Goal: Information Seeking & Learning: Learn about a topic

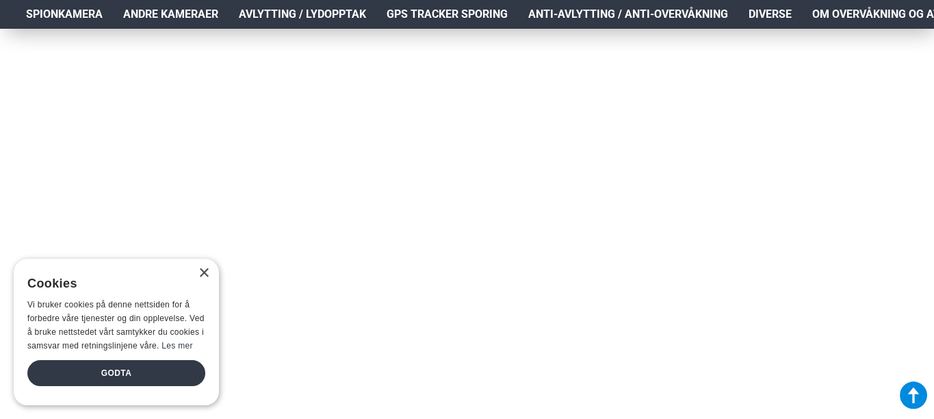
scroll to position [2319, 0]
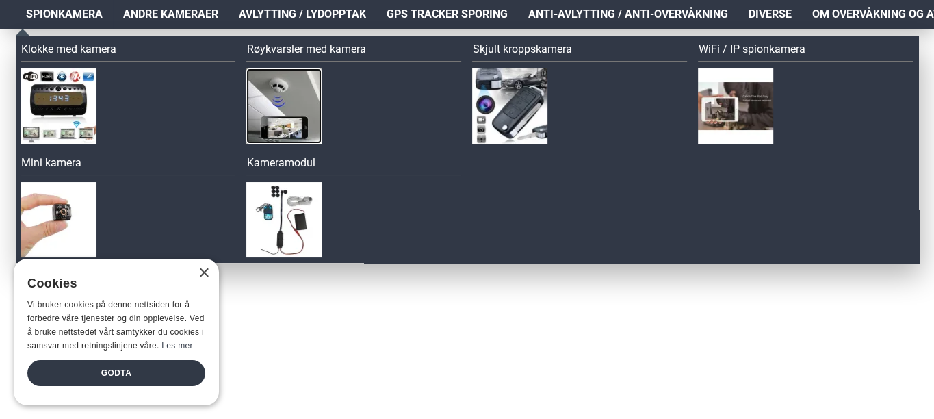
click at [283, 83] on img at bounding box center [283, 105] width 75 height 75
click at [55, 218] on img at bounding box center [58, 219] width 75 height 75
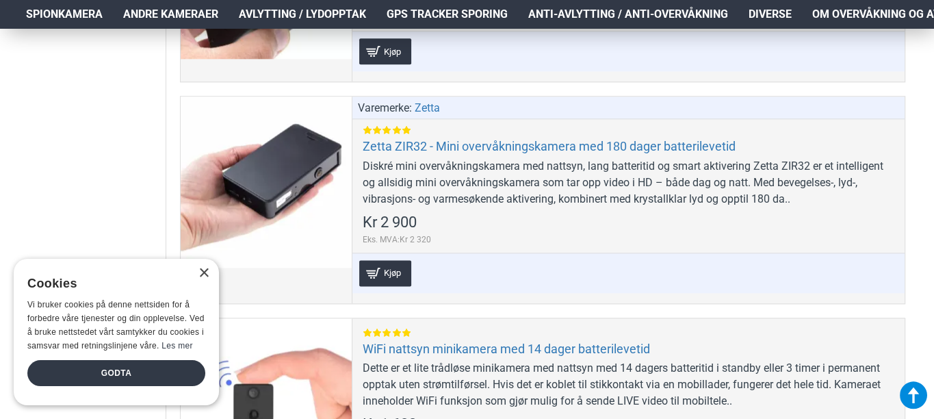
scroll to position [1321, 0]
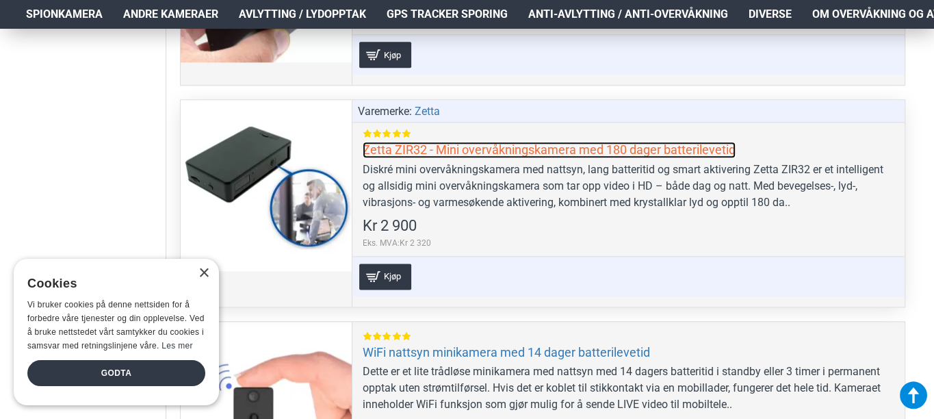
click at [441, 146] on link "Zetta ZIR32 - Mini overvåkningskamera med 180 dager batterilevetid" at bounding box center [549, 150] width 373 height 16
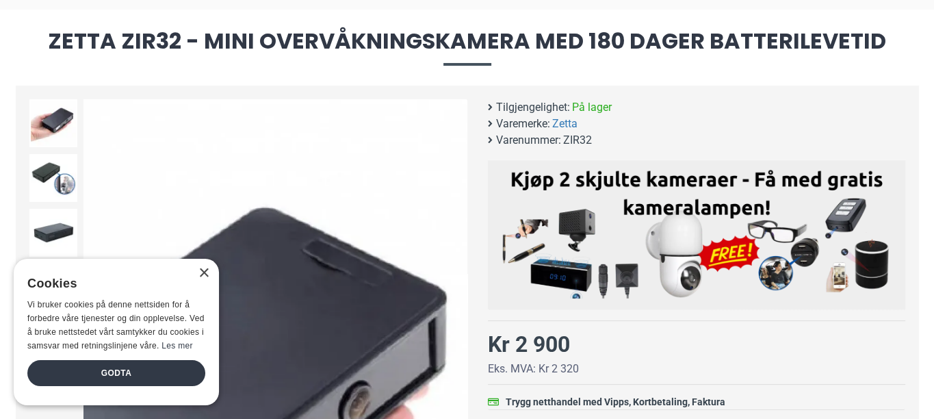
scroll to position [81, 0]
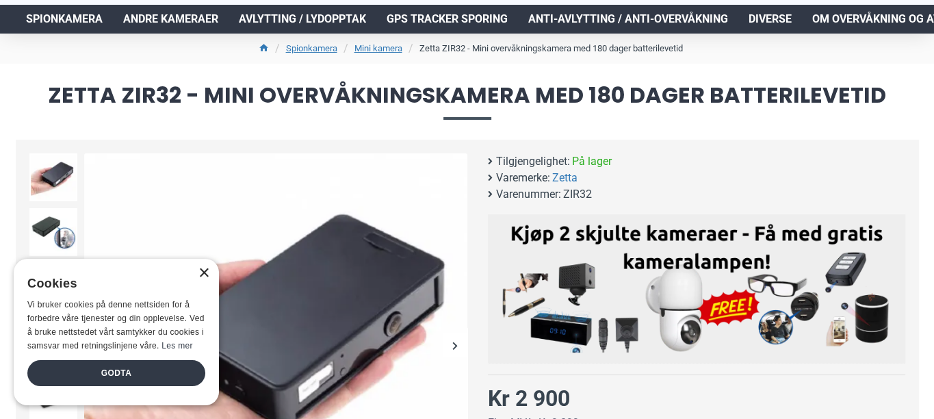
click at [202, 268] on div "×" at bounding box center [204, 273] width 10 height 10
